Goal: Find specific page/section: Find specific page/section

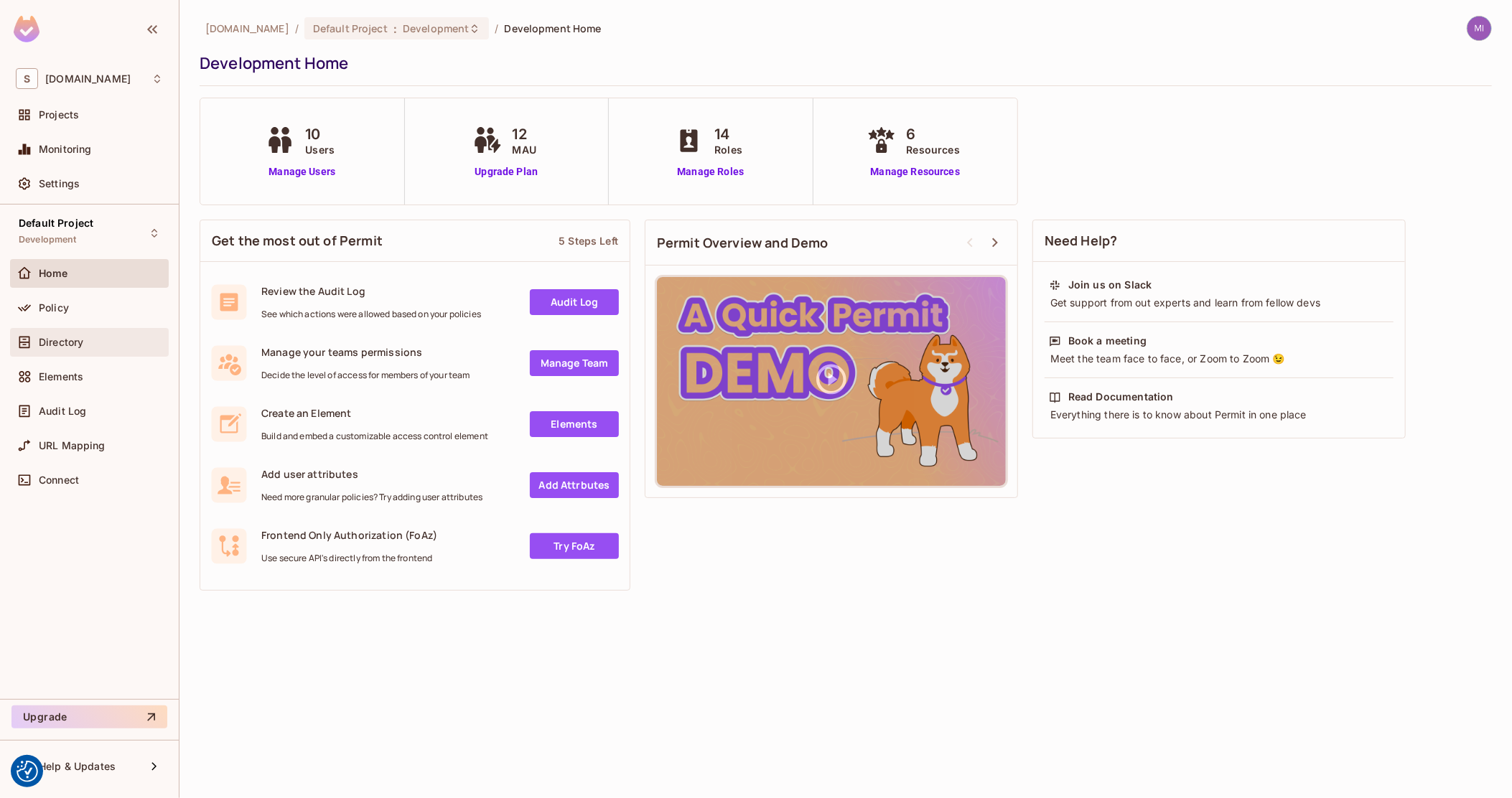
click at [90, 340] on div "Directory" at bounding box center [101, 342] width 124 height 11
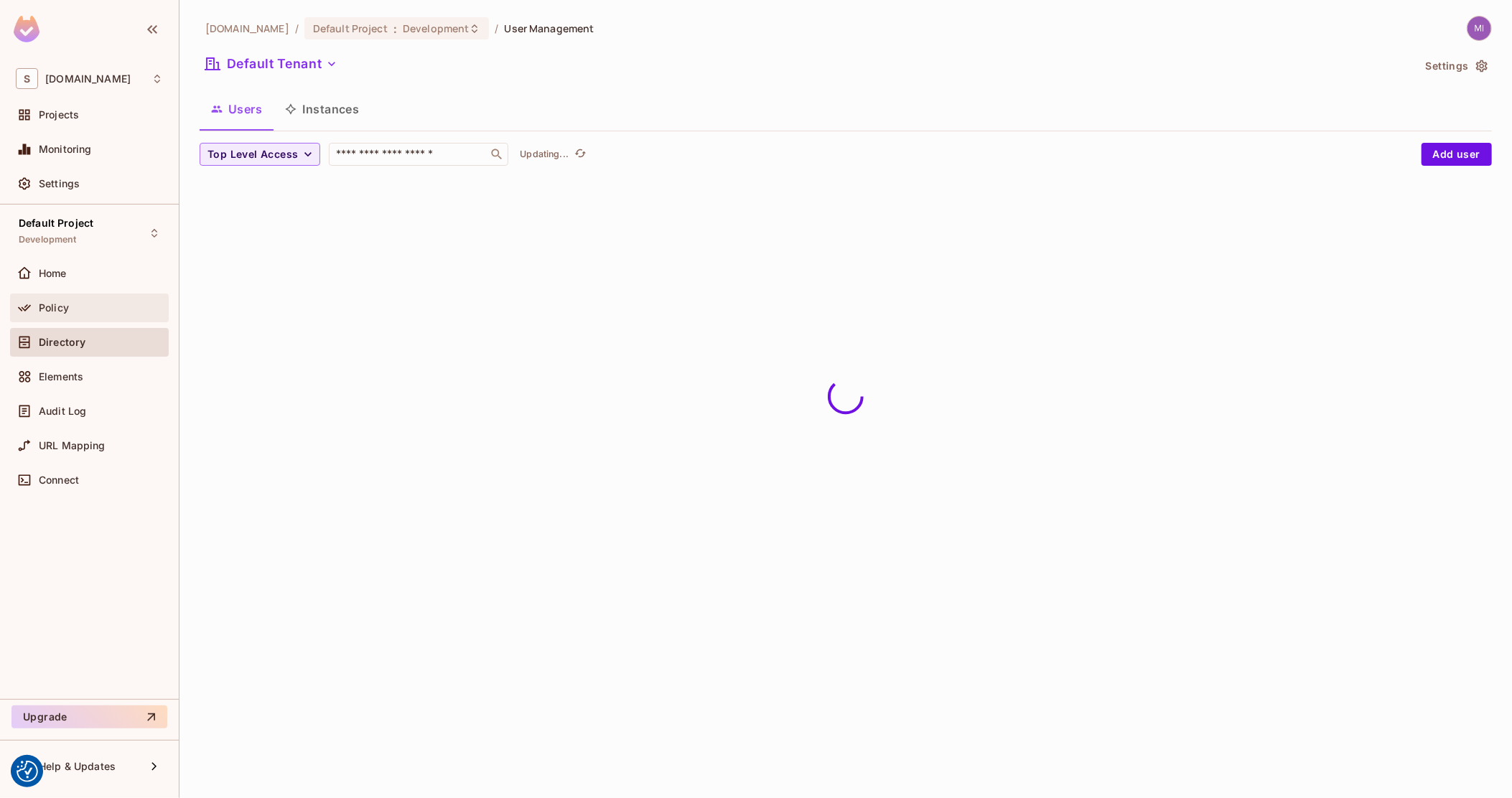
click at [93, 317] on div "Policy" at bounding box center [89, 308] width 159 height 28
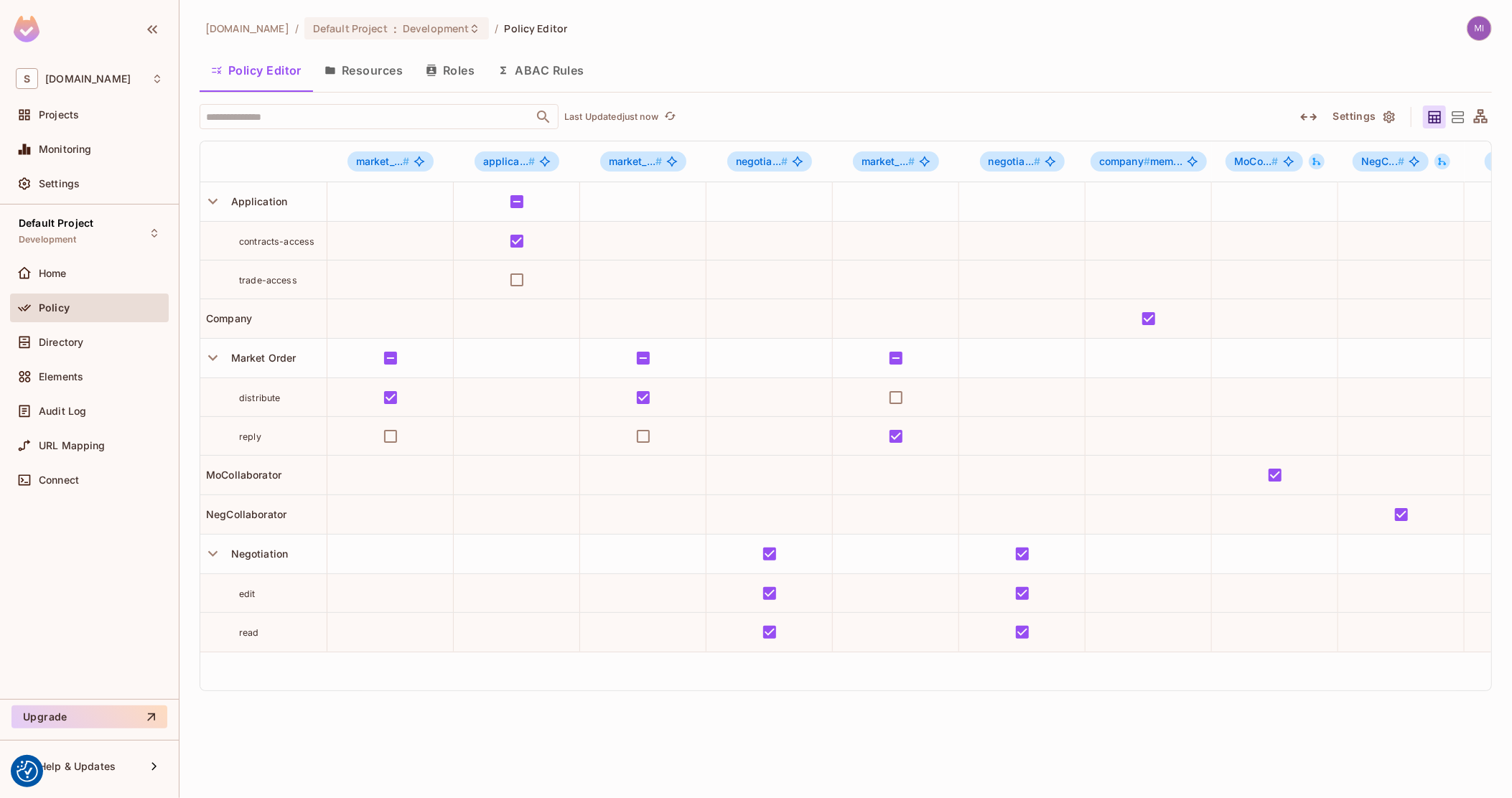
click at [455, 74] on button "Roles" at bounding box center [451, 70] width 72 height 36
